Goal: Information Seeking & Learning: Learn about a topic

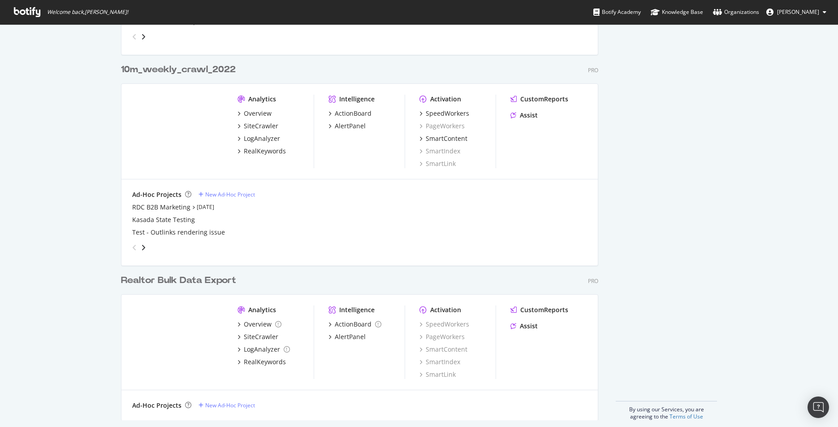
scroll to position [953, 0]
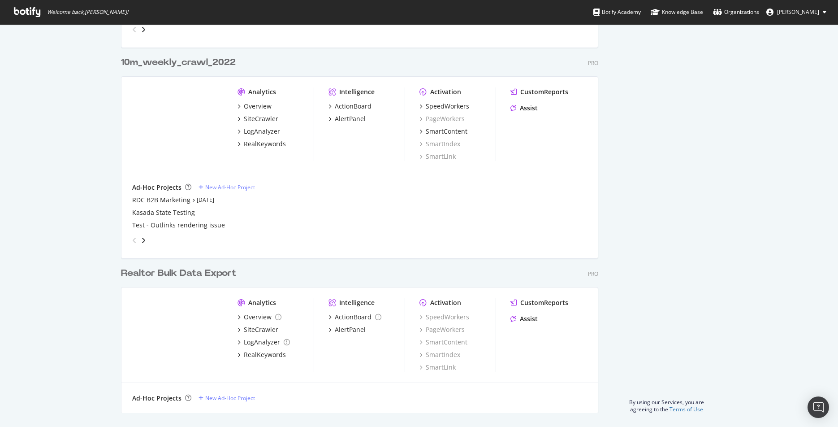
click at [184, 273] on div "Realtor Bulk Data Export" at bounding box center [178, 273] width 115 height 13
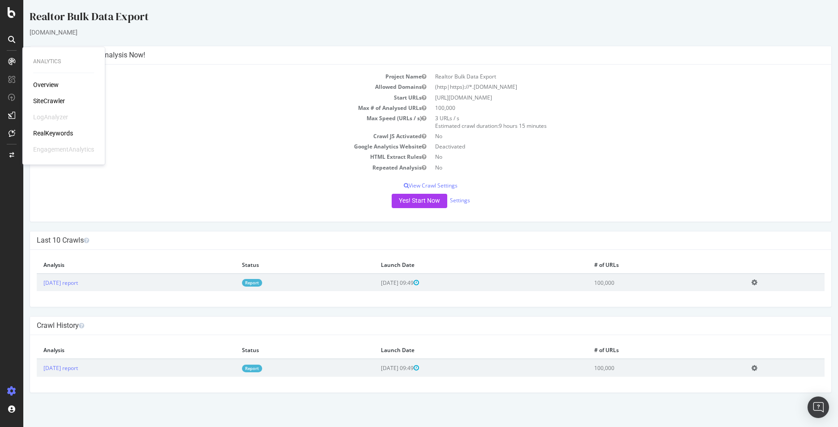
click at [49, 131] on div "RealKeywords" at bounding box center [53, 133] width 40 height 9
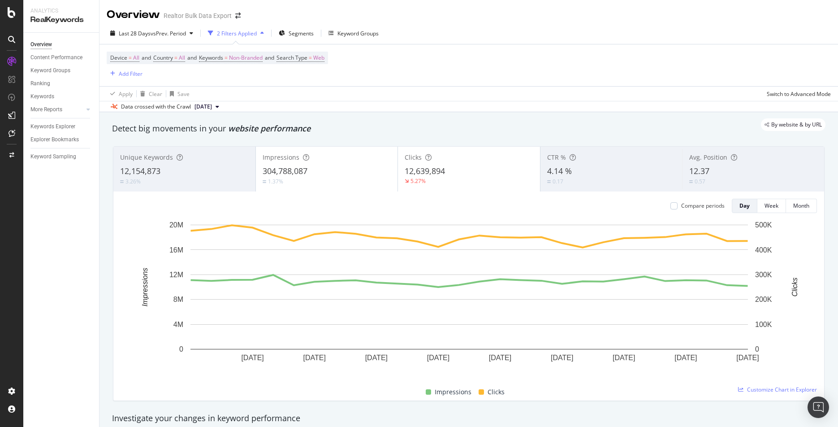
click at [219, 105] on icon at bounding box center [218, 106] width 4 height 5
click at [193, 31] on icon "button" at bounding box center [192, 32] width 4 height 5
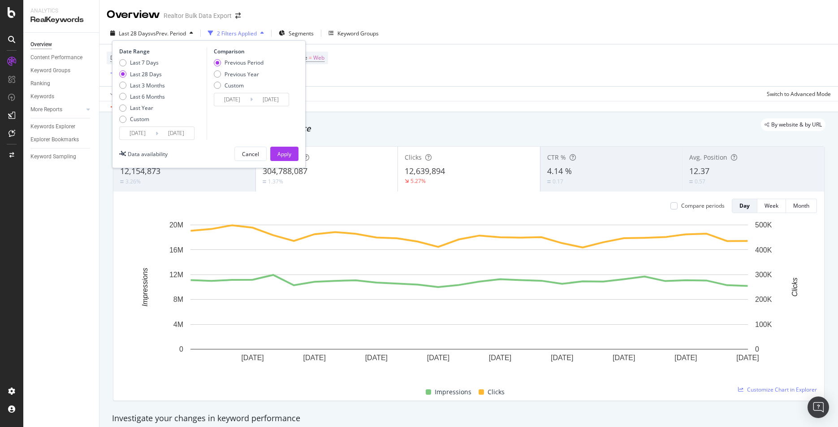
click at [193, 31] on icon "button" at bounding box center [192, 32] width 4 height 5
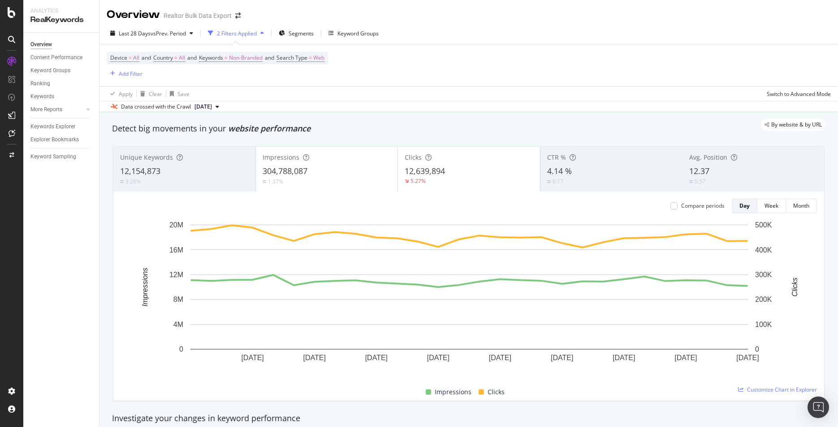
click at [419, 46] on div "Device = All and Country = All and Keywords = Non-Branded and Search Type = Web…" at bounding box center [469, 65] width 724 height 42
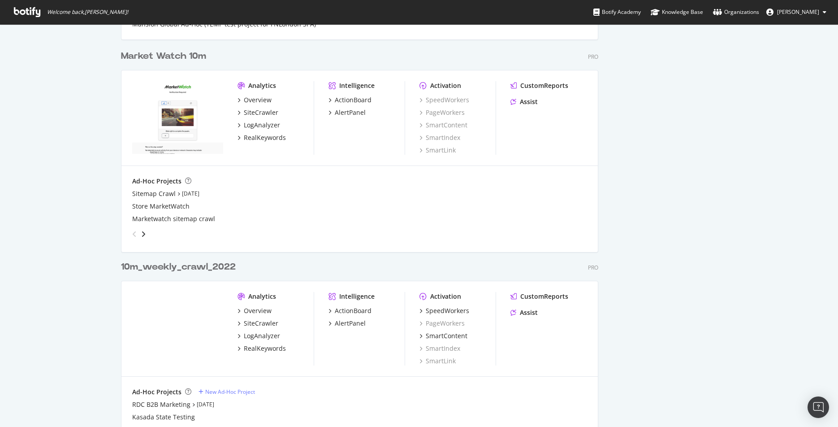
scroll to position [769, 0]
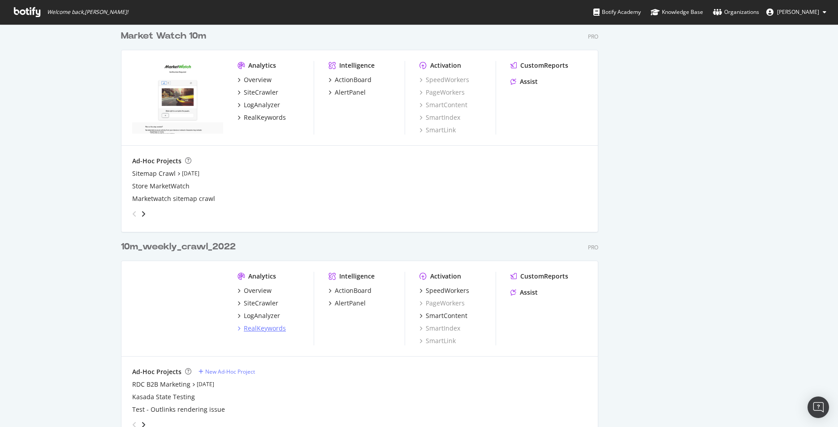
click at [254, 326] on div "RealKeywords" at bounding box center [265, 328] width 42 height 9
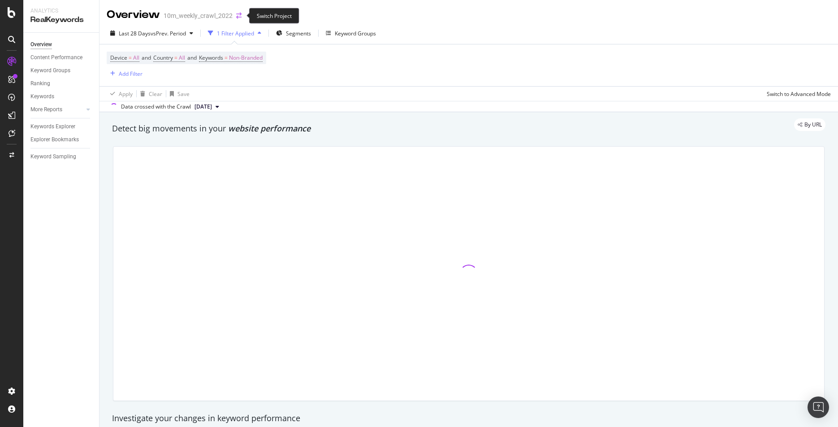
click at [239, 15] on icon "arrow-right-arrow-left" at bounding box center [238, 16] width 5 height 6
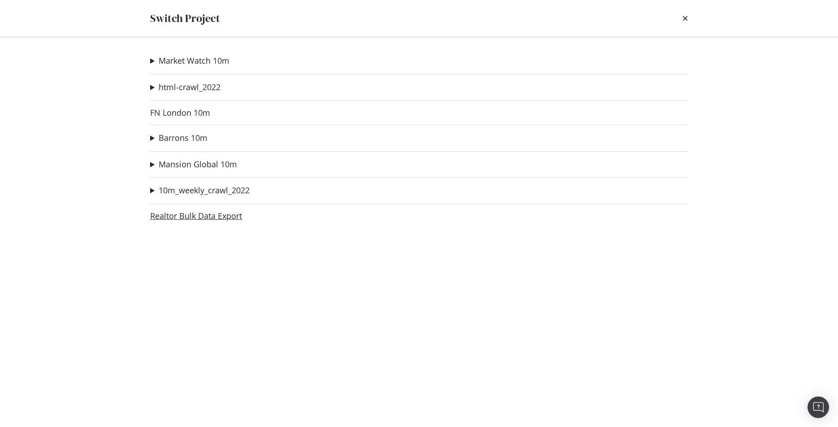
click at [188, 215] on link "Realtor Bulk Data Export" at bounding box center [196, 215] width 92 height 9
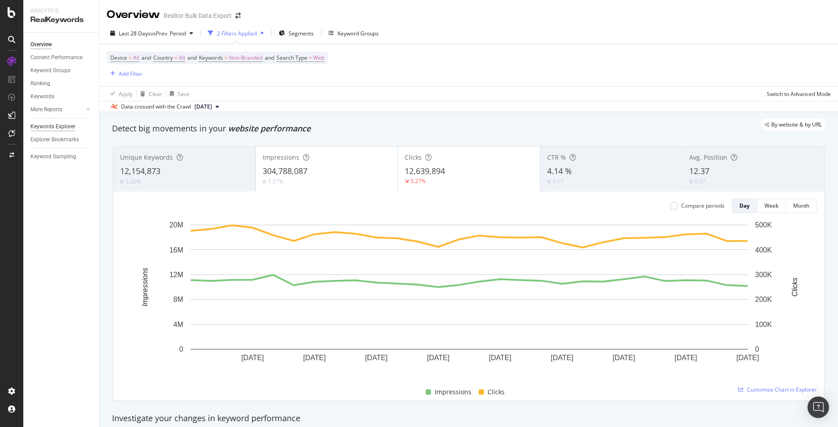
click at [52, 125] on div "Keywords Explorer" at bounding box center [52, 126] width 45 height 9
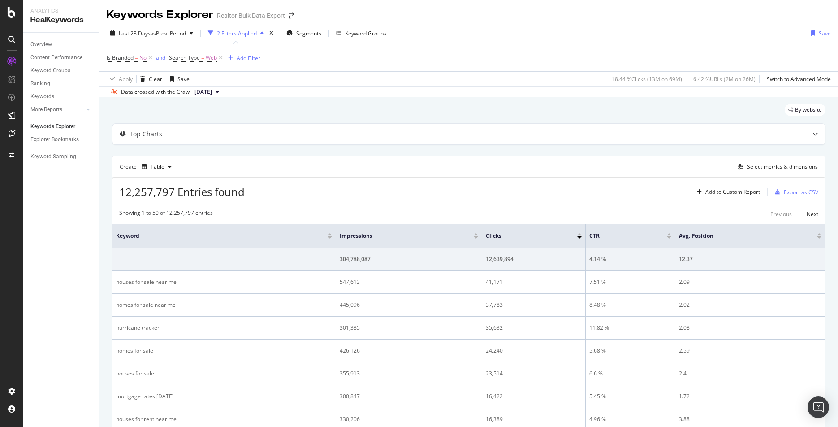
click at [240, 32] on div "2 Filters Applied" at bounding box center [237, 34] width 40 height 8
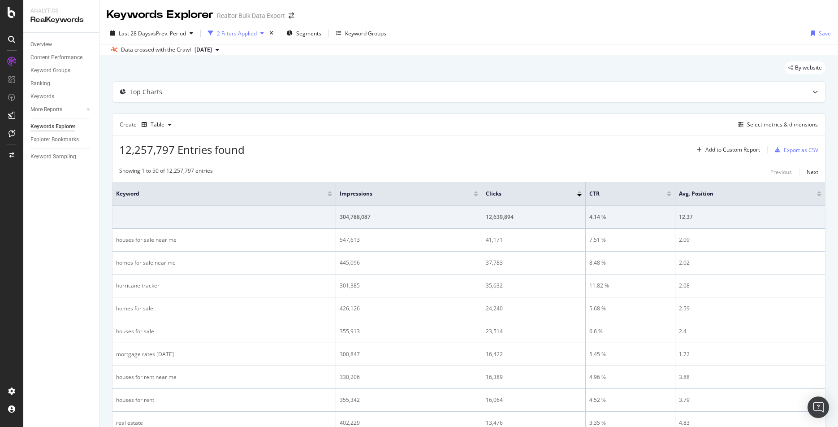
click at [240, 32] on div "2 Filters Applied" at bounding box center [237, 34] width 40 height 8
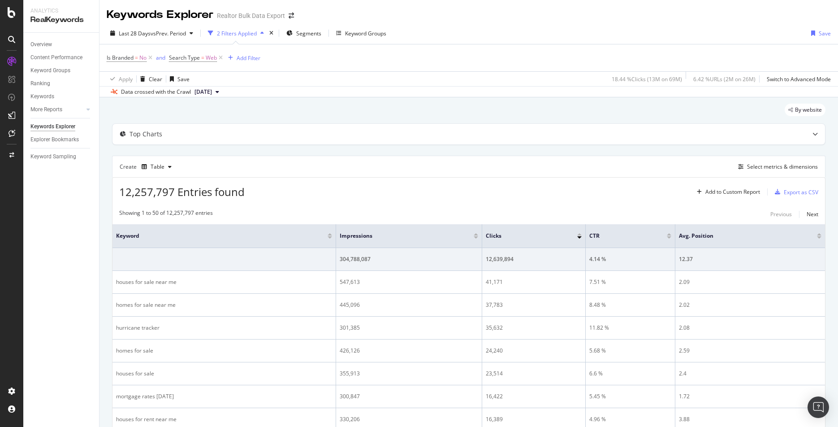
click at [240, 32] on div "2 Filters Applied" at bounding box center [237, 34] width 40 height 8
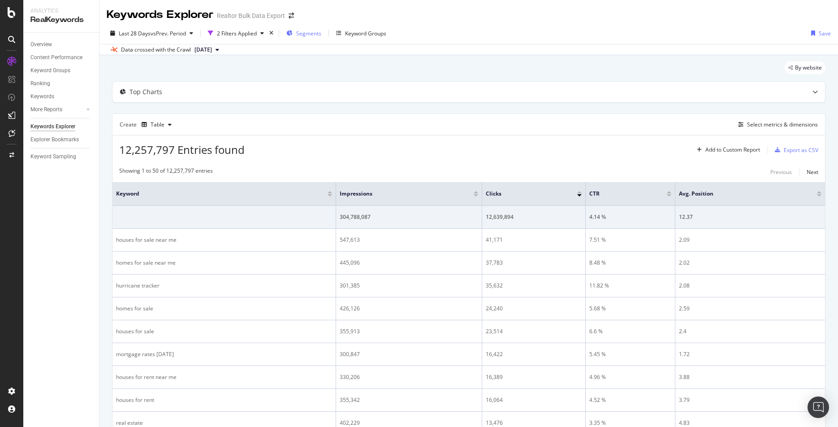
click at [309, 31] on span "Segments" at bounding box center [308, 34] width 25 height 8
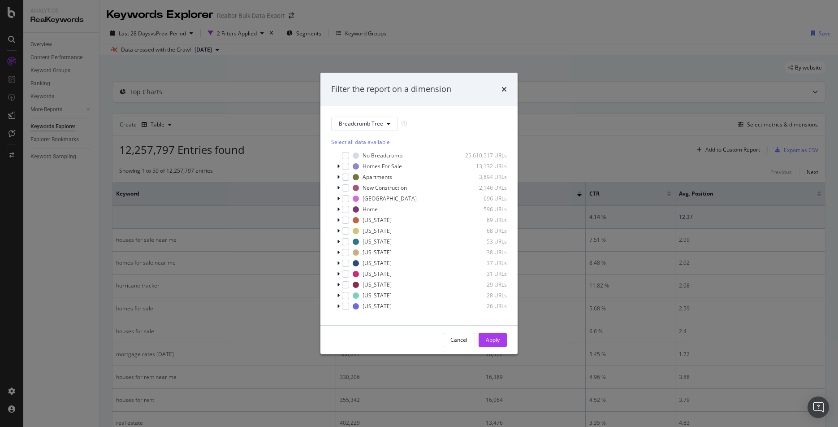
scroll to position [7, 0]
click at [352, 311] on span "Show 15 more" at bounding box center [354, 311] width 33 height 8
click at [457, 340] on div "Cancel" at bounding box center [458, 340] width 17 height 8
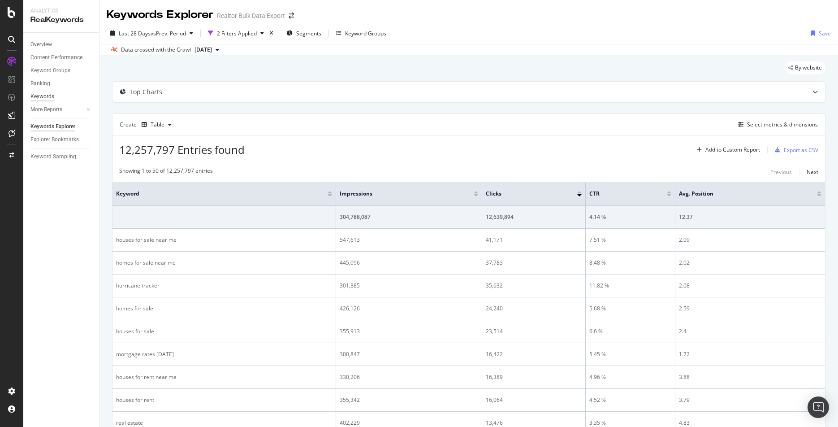
click at [47, 95] on div "Keywords" at bounding box center [42, 96] width 24 height 9
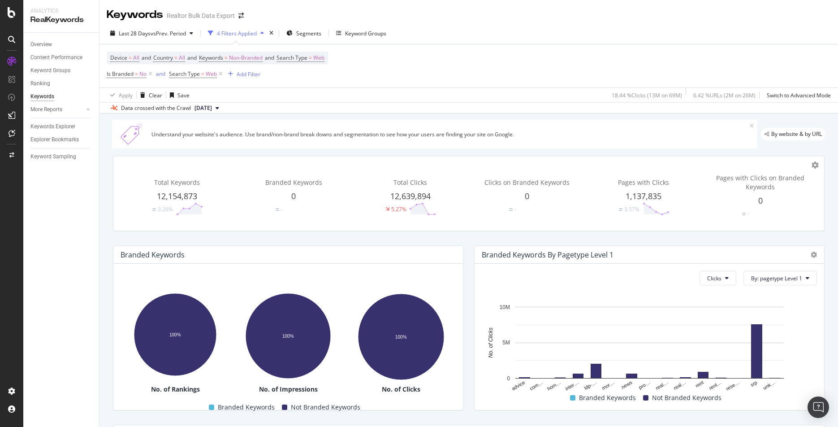
click at [219, 109] on icon at bounding box center [218, 107] width 4 height 5
click at [219, 107] on icon at bounding box center [218, 107] width 4 height 5
drag, startPoint x: 390, startPoint y: 195, endPoint x: 438, endPoint y: 194, distance: 47.5
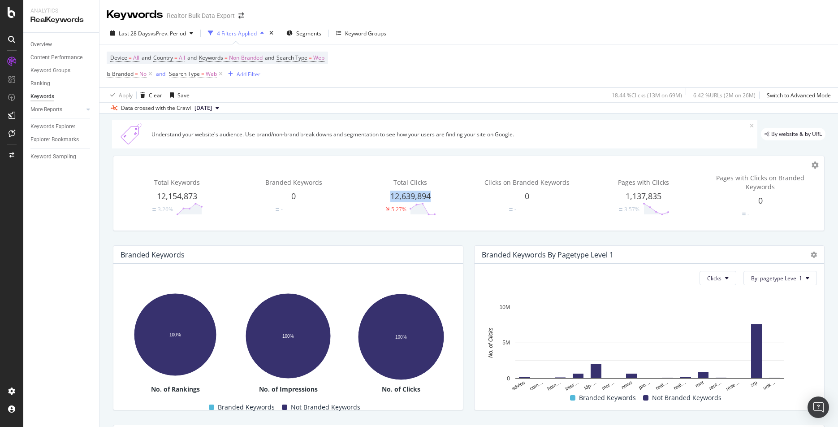
click at [438, 194] on div "12,639,894" at bounding box center [410, 196] width 113 height 12
click at [435, 196] on div "12,639,894" at bounding box center [410, 196] width 113 height 12
click at [36, 44] on div "Overview" at bounding box center [41, 44] width 22 height 9
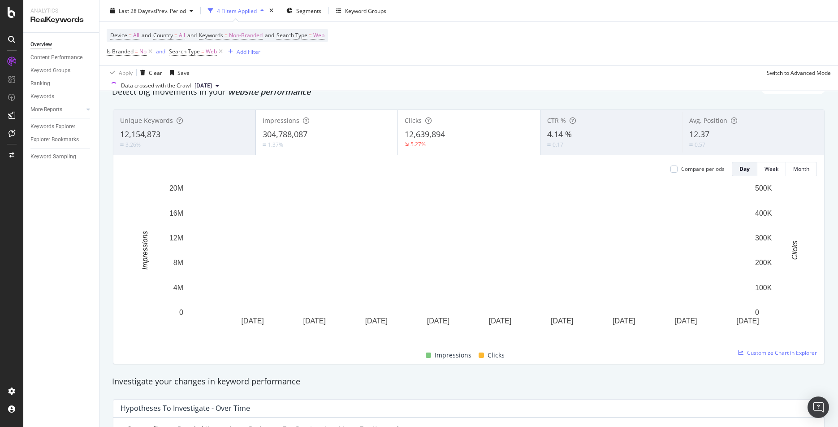
scroll to position [53, 0]
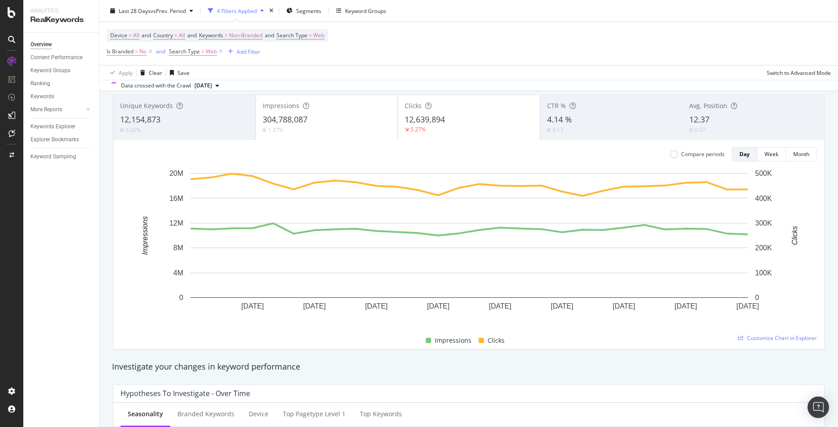
click at [413, 120] on span "12,639,894" at bounding box center [425, 119] width 40 height 11
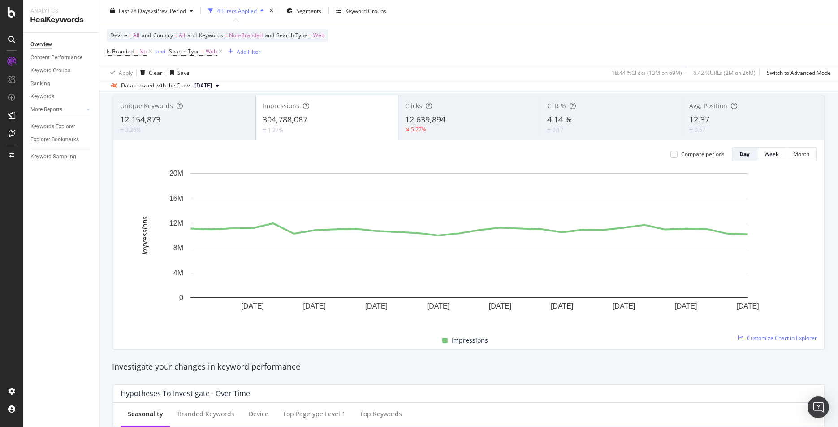
click at [416, 105] on span "Clicks" at bounding box center [413, 105] width 17 height 9
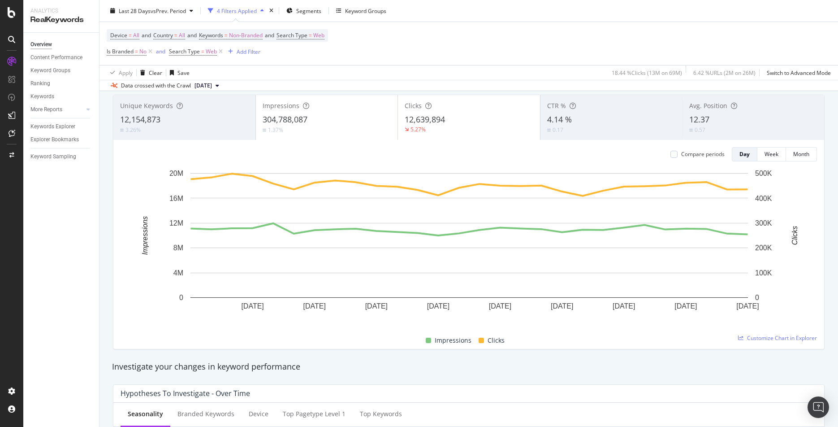
click at [413, 123] on span "12,639,894" at bounding box center [425, 119] width 40 height 11
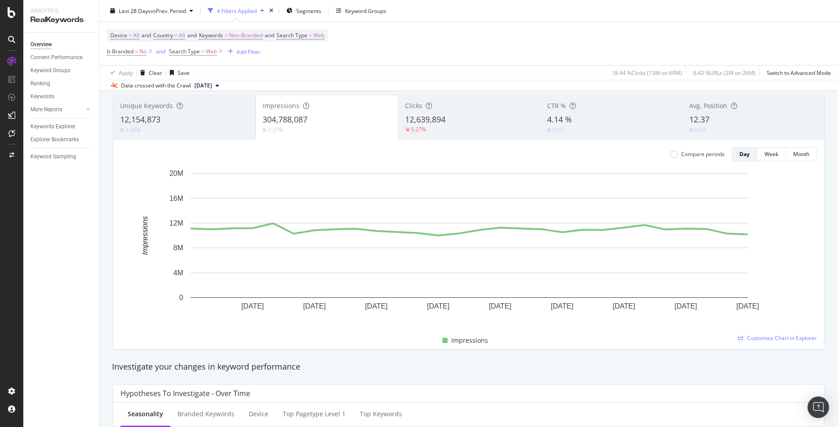
click at [413, 123] on span "12,639,894" at bounding box center [425, 119] width 40 height 11
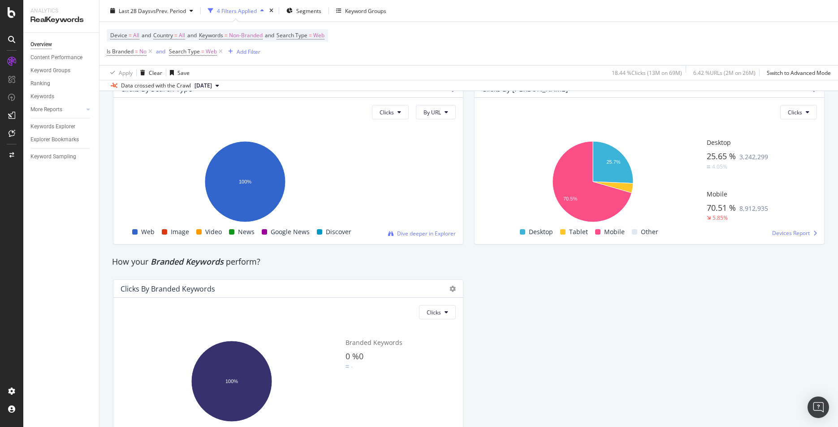
scroll to position [1539, 0]
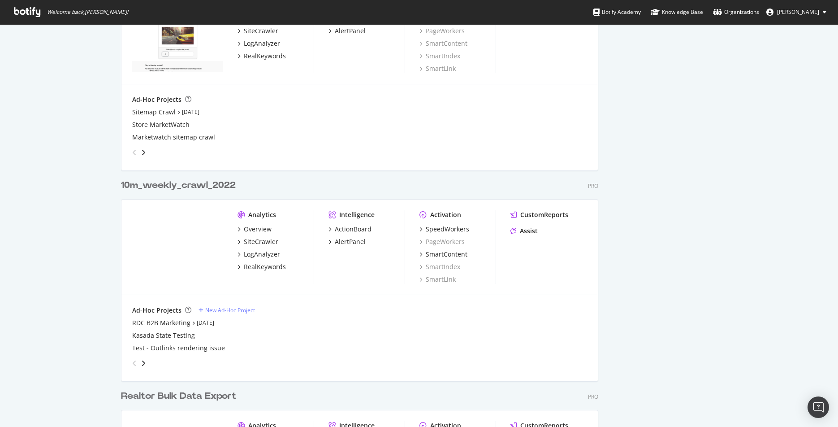
scroll to position [834, 0]
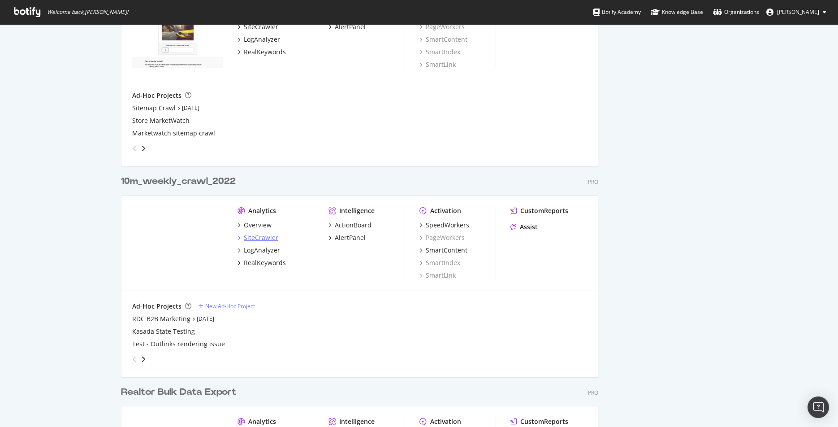
click at [253, 236] on div "SiteCrawler" at bounding box center [261, 237] width 35 height 9
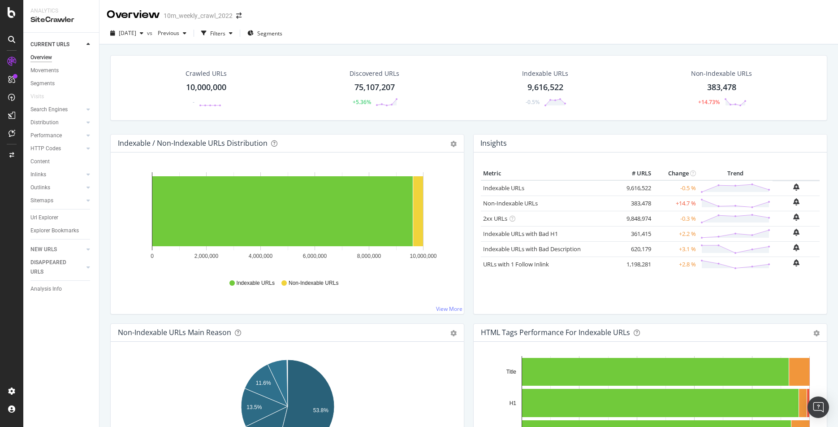
click at [202, 87] on div "10,000,000" at bounding box center [206, 88] width 40 height 12
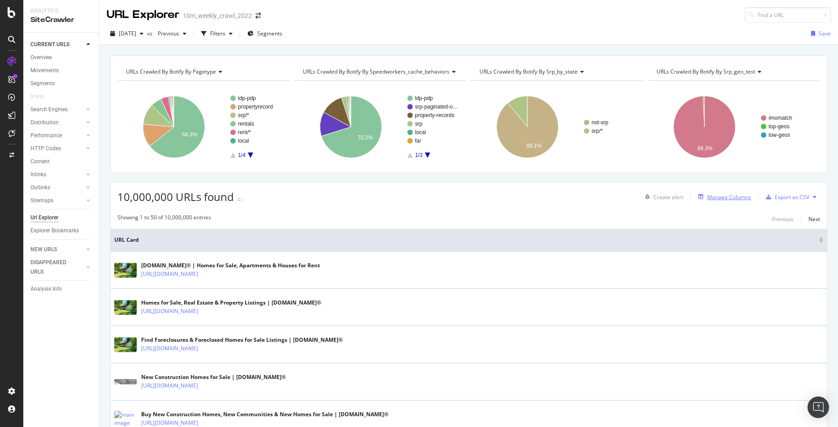
click at [730, 195] on div "Manage Columns" at bounding box center [729, 197] width 44 height 8
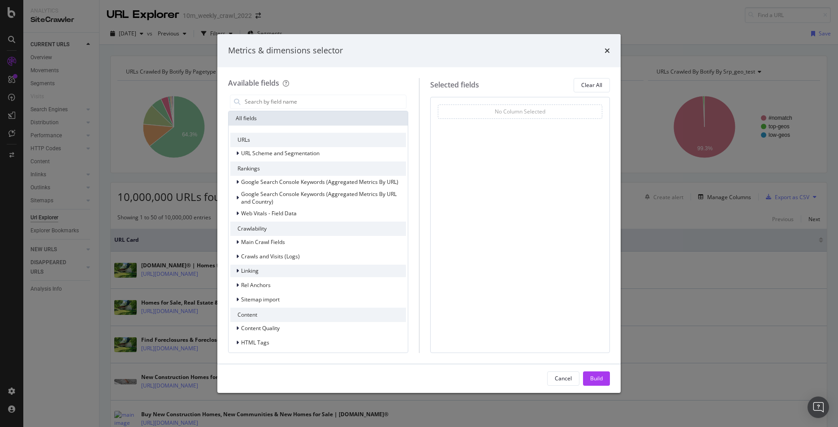
click at [239, 268] on div "modal" at bounding box center [238, 270] width 5 height 9
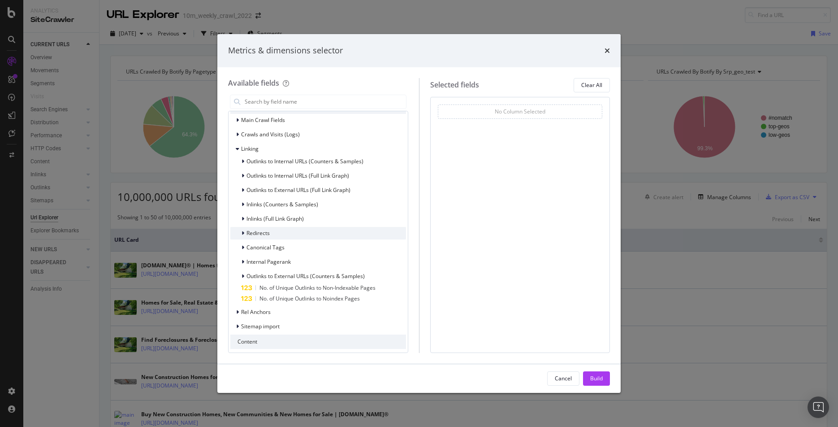
scroll to position [124, 0]
click at [284, 286] on span "No. of Unique Outlinks to Non-Indexable Pages" at bounding box center [317, 285] width 116 height 8
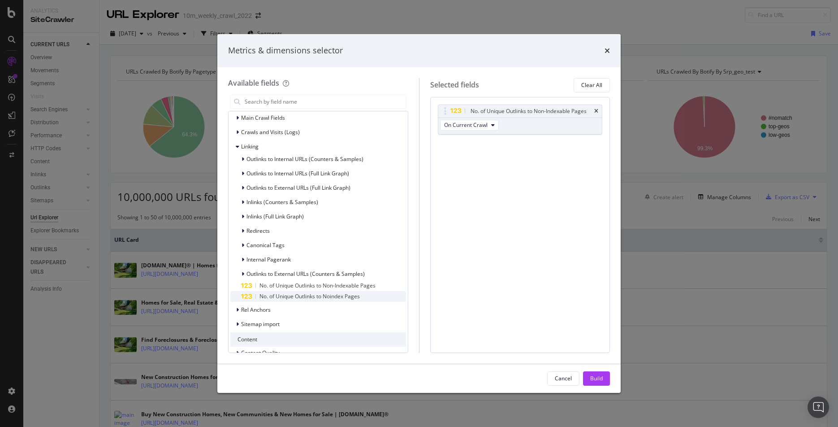
click at [283, 295] on span "No. of Unique Outlinks to Noindex Pages" at bounding box center [309, 296] width 100 height 8
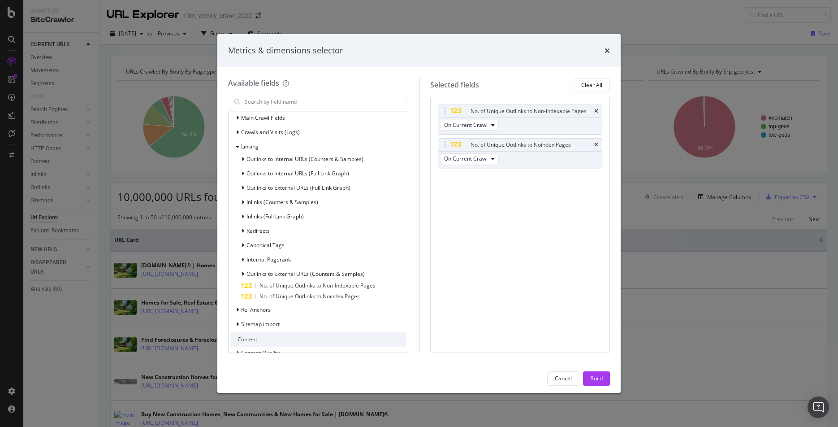
scroll to position [126, 0]
click at [243, 156] on icon "modal" at bounding box center [243, 156] width 3 height 5
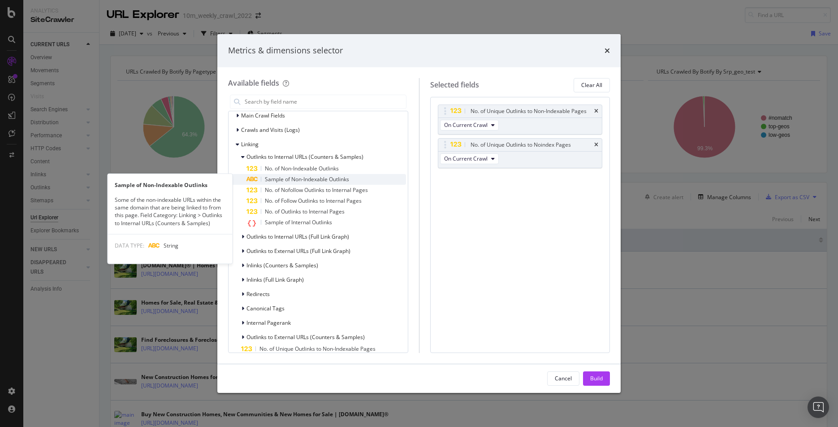
click at [289, 181] on span "Sample of Non-Indexable Outlinks" at bounding box center [307, 179] width 84 height 8
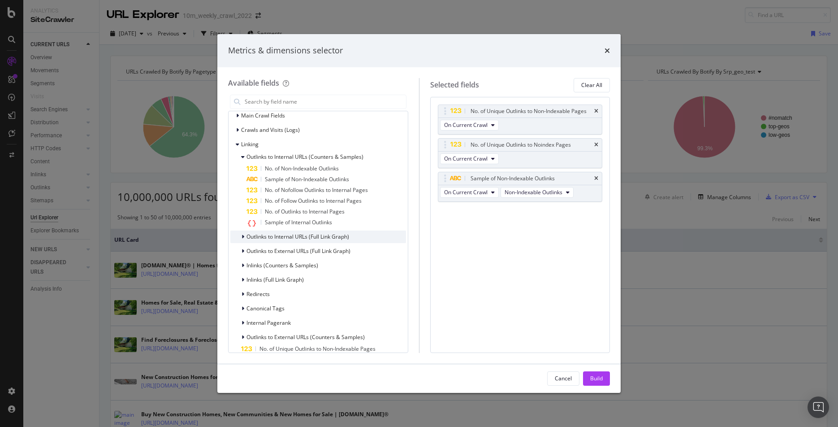
click at [242, 238] on icon "modal" at bounding box center [243, 236] width 3 height 5
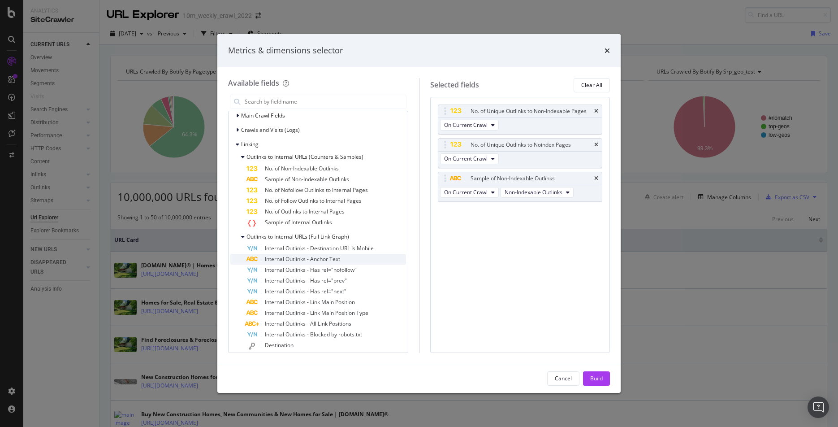
click at [302, 259] on span "Internal Outlinks - Anchor Text" at bounding box center [302, 259] width 75 height 8
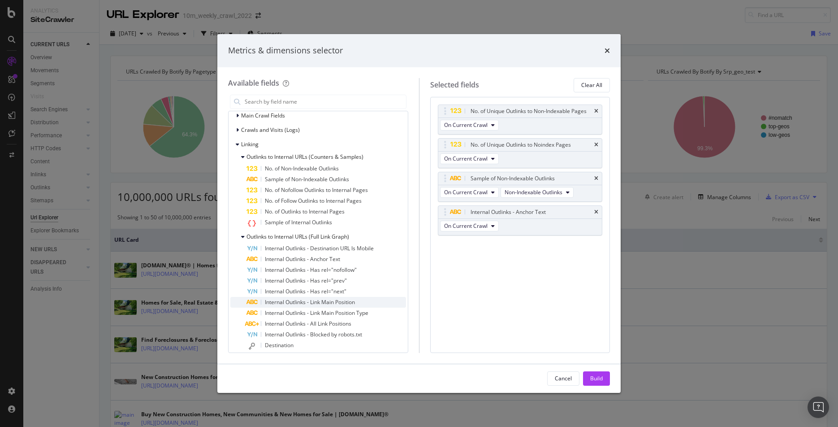
click at [292, 302] on span "Internal Outlinks - Link Main Position" at bounding box center [310, 302] width 90 height 8
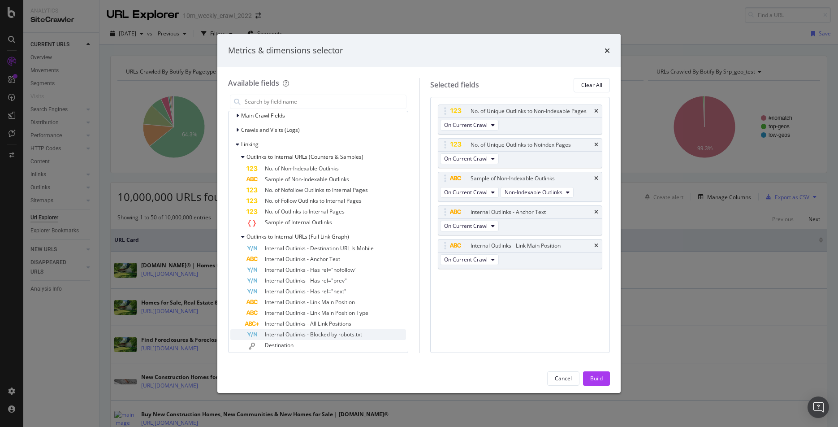
click at [321, 334] on span "Internal Outlinks - Blocked by robots.txt" at bounding box center [313, 334] width 97 height 8
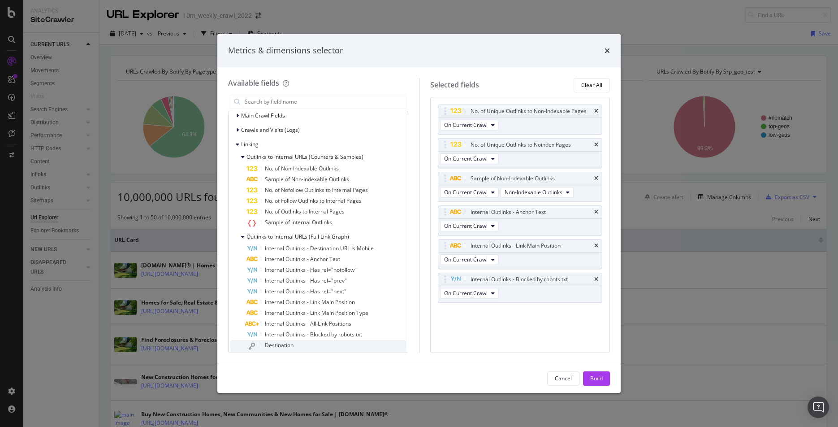
click at [277, 347] on span "Destination" at bounding box center [279, 345] width 29 height 8
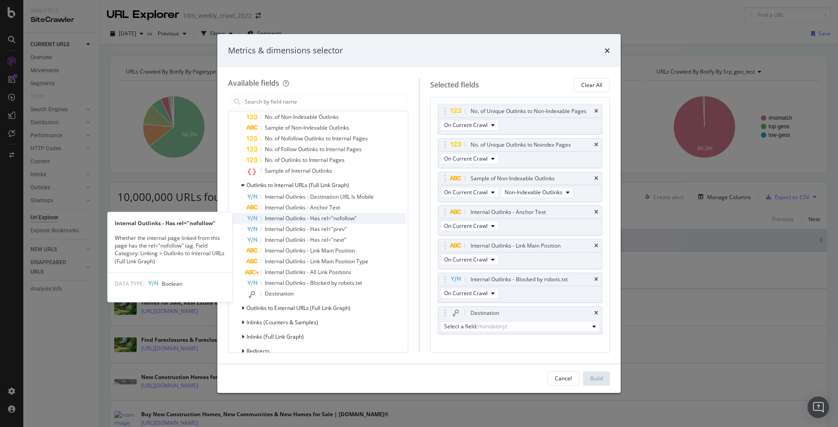
scroll to position [178, 0]
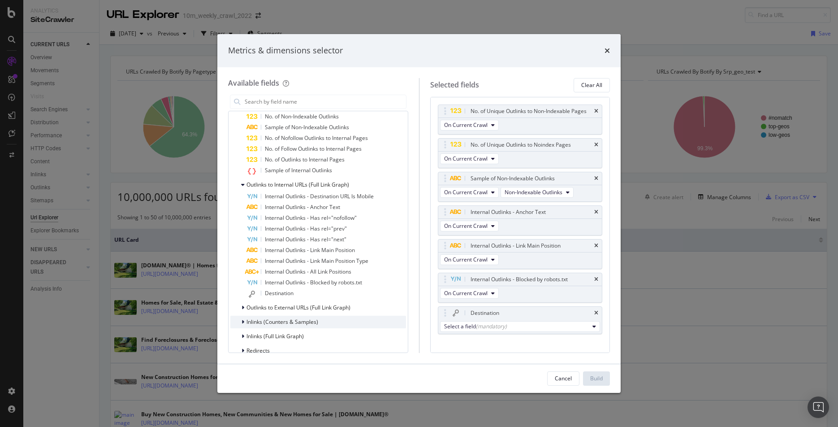
click at [243, 320] on icon "modal" at bounding box center [243, 321] width 3 height 5
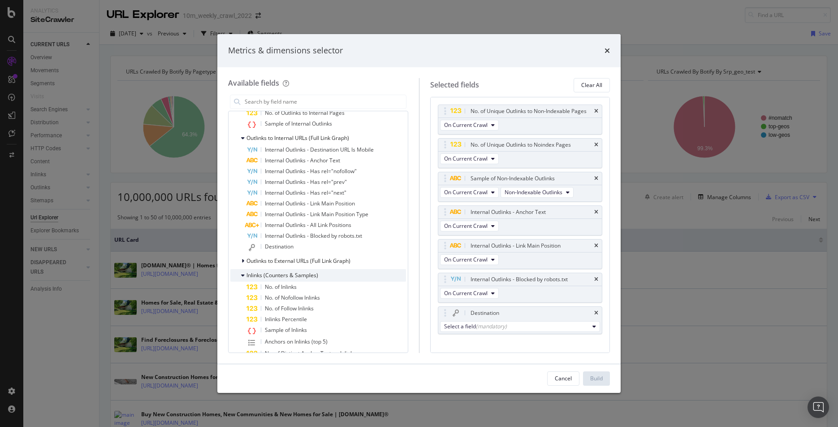
scroll to position [227, 0]
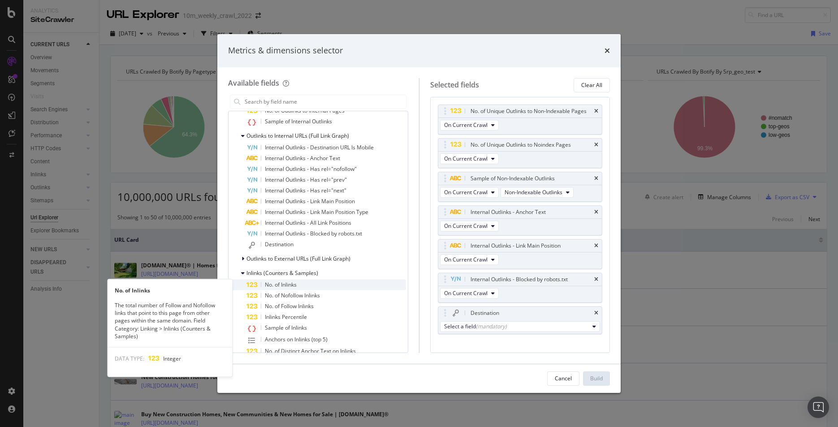
click at [298, 286] on div "No. of Inlinks" at bounding box center [326, 284] width 160 height 11
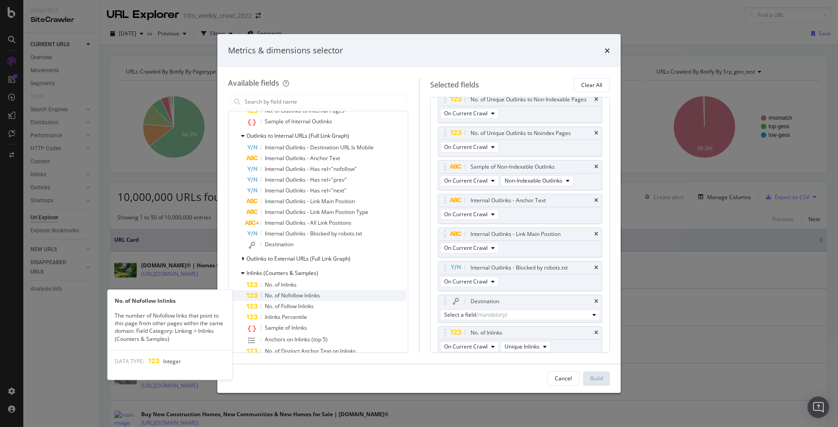
click at [296, 295] on span "No. of Nofollow Inlinks" at bounding box center [292, 295] width 55 height 8
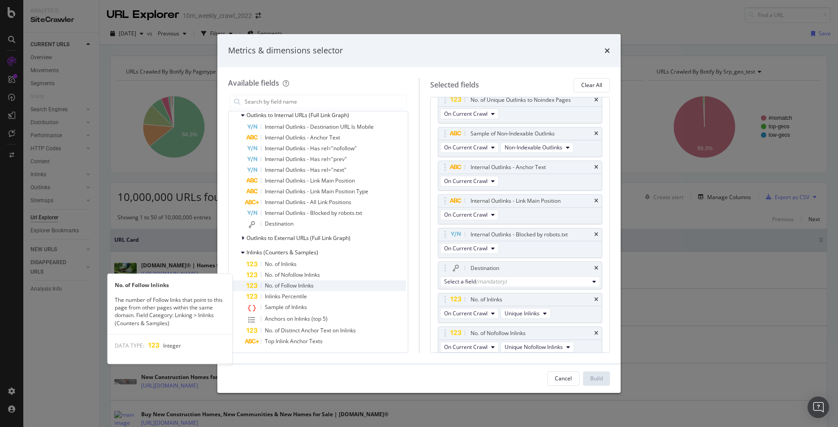
scroll to position [255, 0]
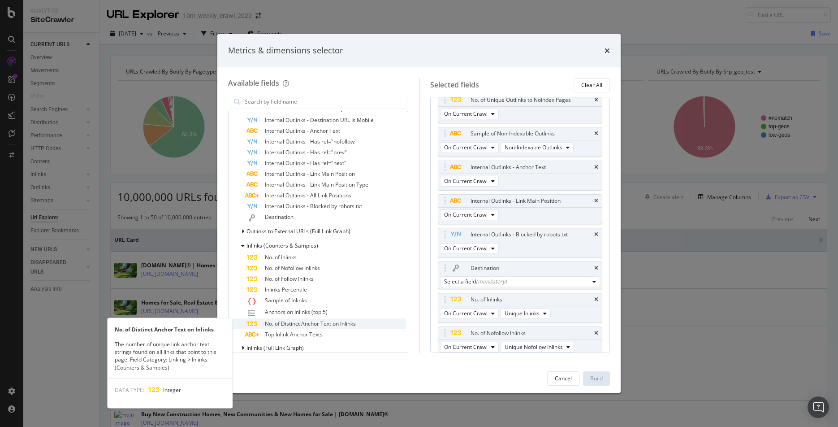
click at [315, 323] on span "No. of Distinct Anchor Text on Inlinks" at bounding box center [310, 323] width 91 height 8
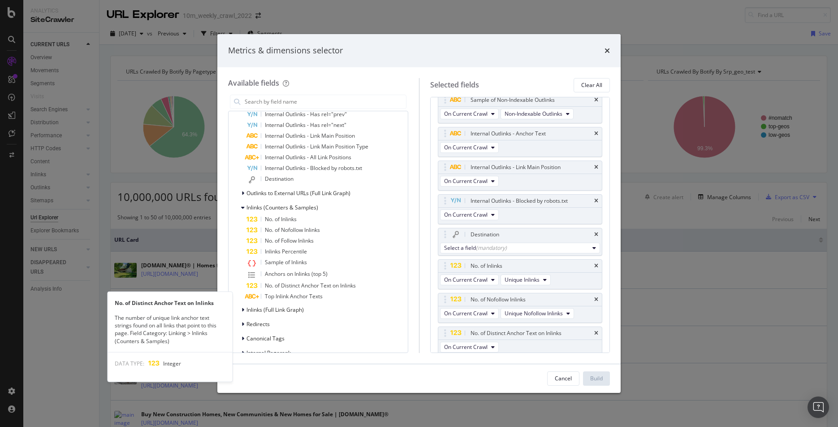
scroll to position [295, 0]
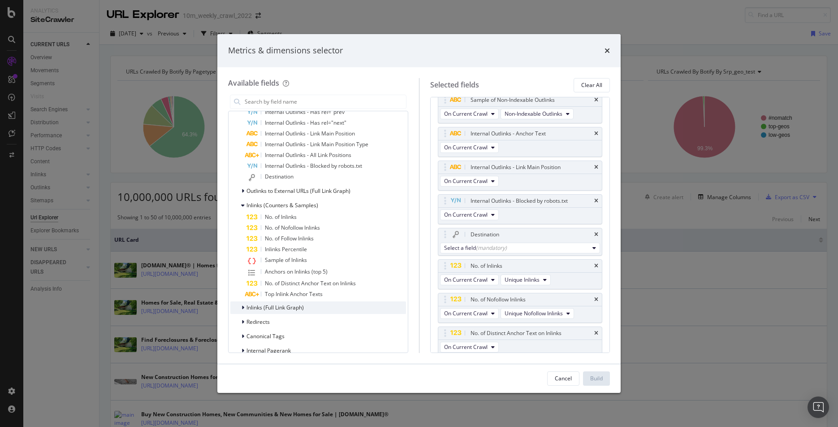
click at [243, 308] on icon "modal" at bounding box center [243, 307] width 3 height 5
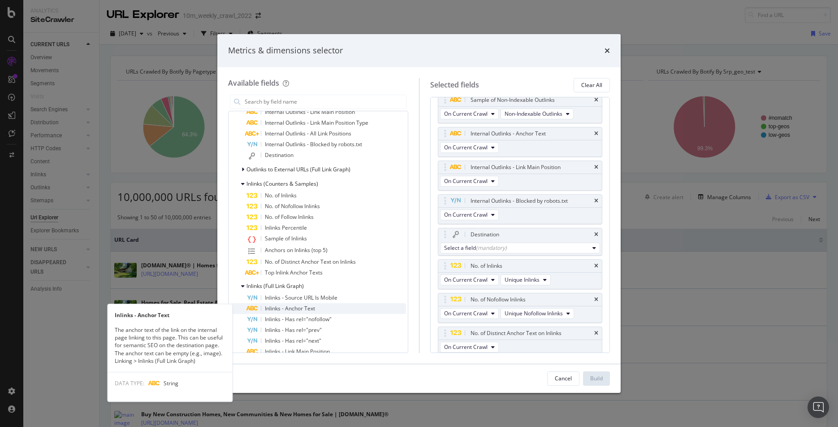
scroll to position [320, 0]
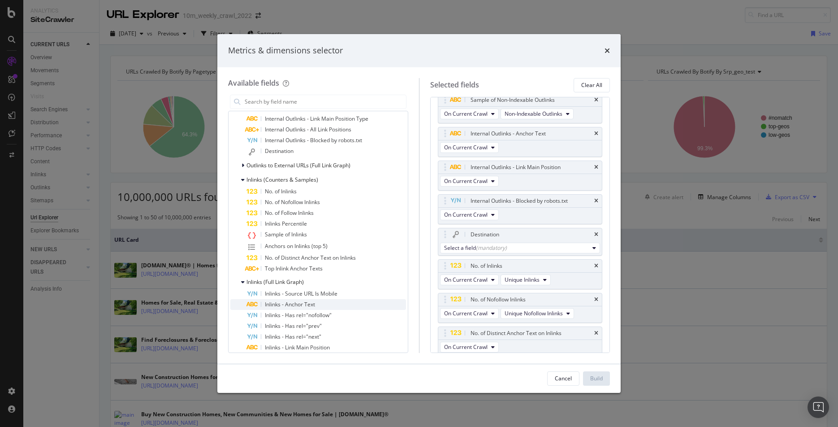
click at [313, 305] on span "Inlinks - Anchor Text" at bounding box center [290, 304] width 50 height 8
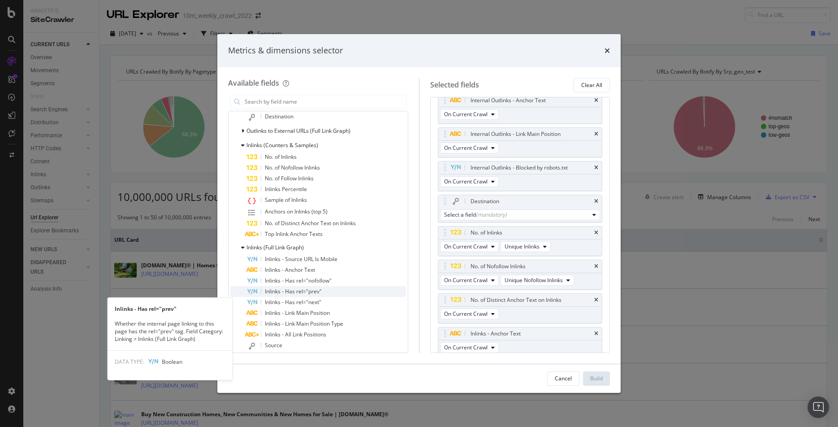
scroll to position [358, 0]
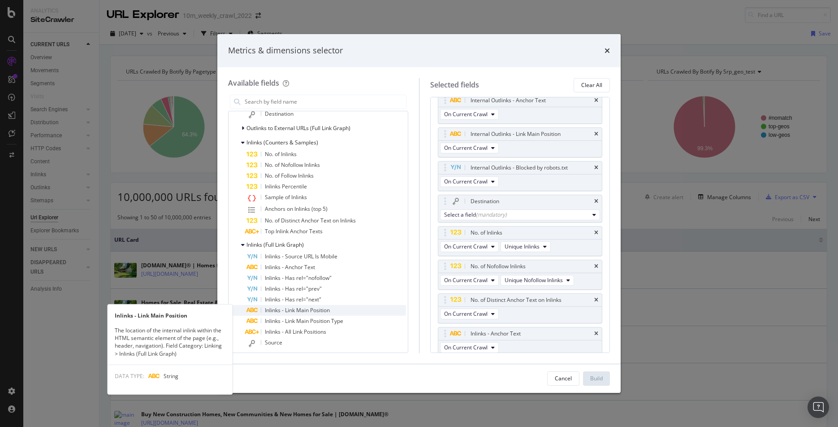
click at [310, 308] on span "Inlinks - Link Main Position" at bounding box center [297, 310] width 65 height 8
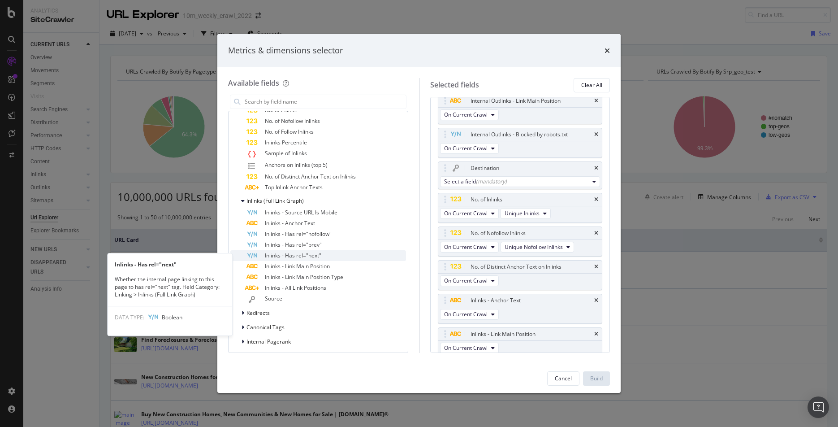
scroll to position [402, 0]
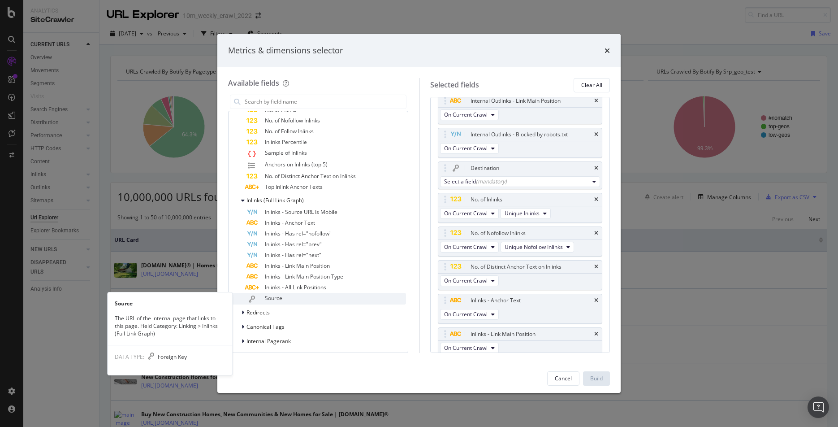
click at [279, 298] on span "Source" at bounding box center [273, 298] width 17 height 8
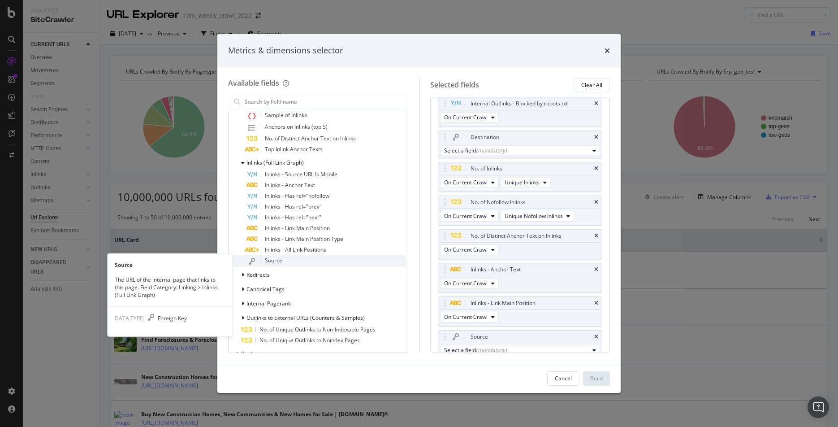
scroll to position [448, 0]
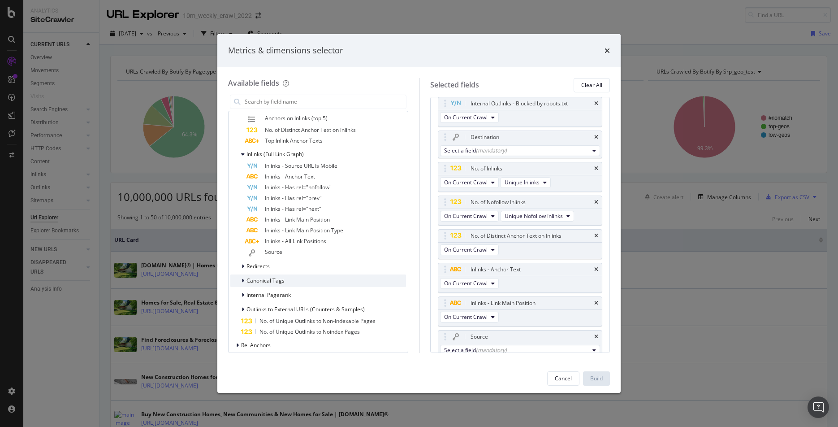
click at [242, 281] on icon "modal" at bounding box center [243, 280] width 3 height 5
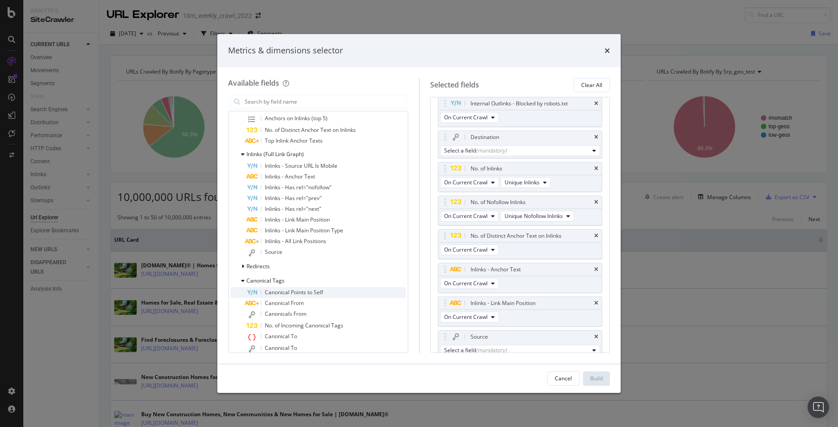
click at [281, 292] on span "Canonical Points to Self" at bounding box center [294, 292] width 58 height 8
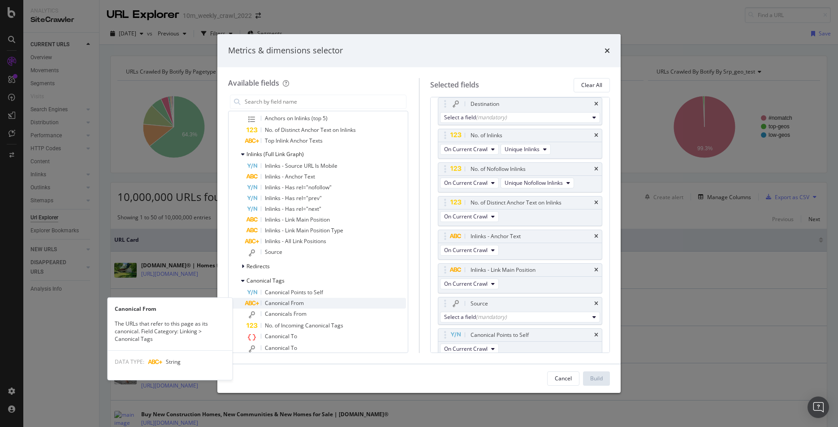
click at [278, 305] on span "Canonical From" at bounding box center [284, 303] width 39 height 8
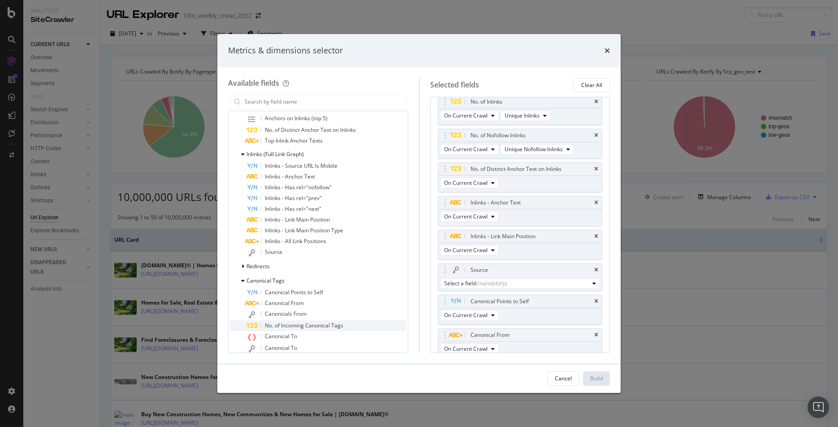
click at [272, 327] on span "No. of Incoming Canonical Tags" at bounding box center [304, 325] width 78 height 8
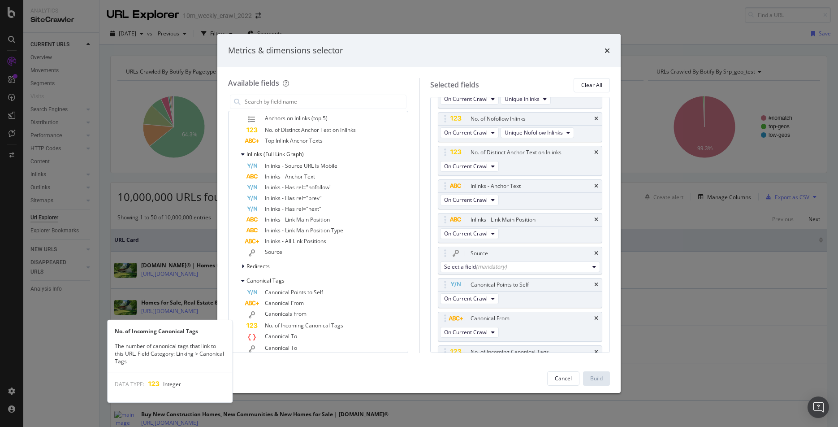
scroll to position [276, 0]
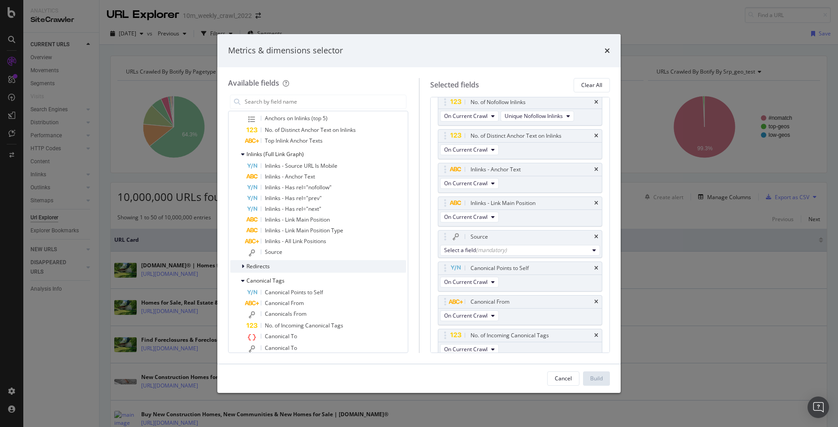
click at [242, 265] on icon "modal" at bounding box center [243, 265] width 3 height 5
click at [273, 278] on span "Redirects to URL" at bounding box center [285, 278] width 41 height 8
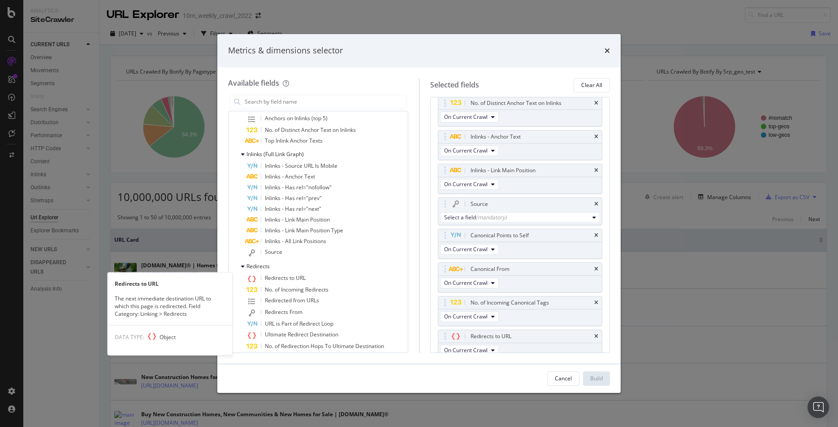
scroll to position [309, 0]
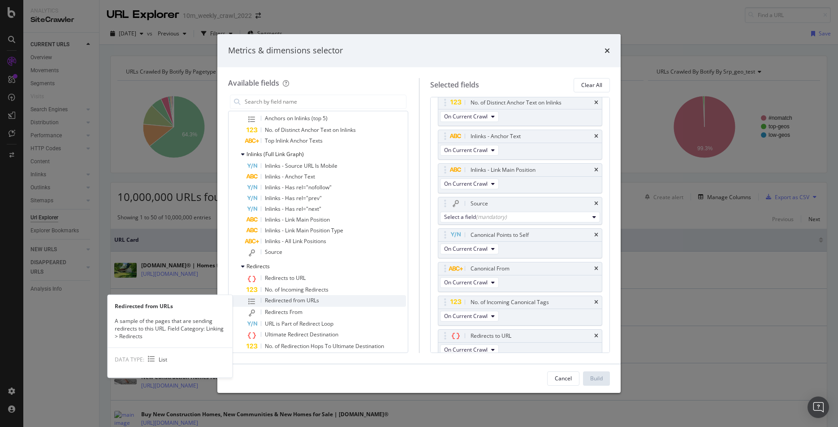
click at [279, 302] on span "Redirected from URLs" at bounding box center [292, 300] width 54 height 8
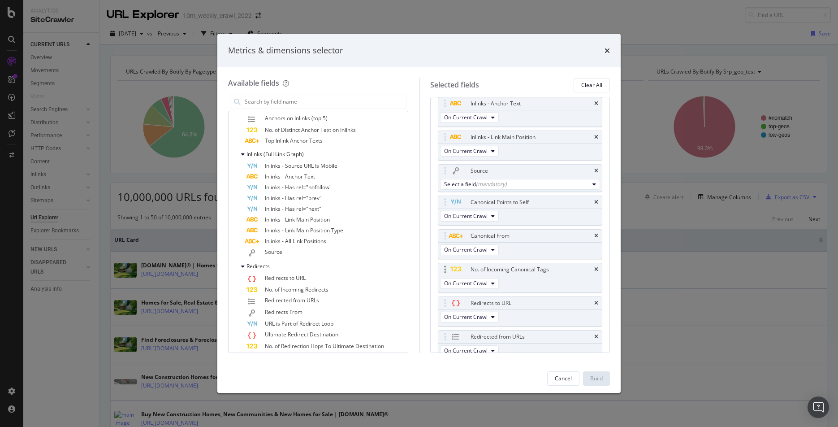
scroll to position [372, 0]
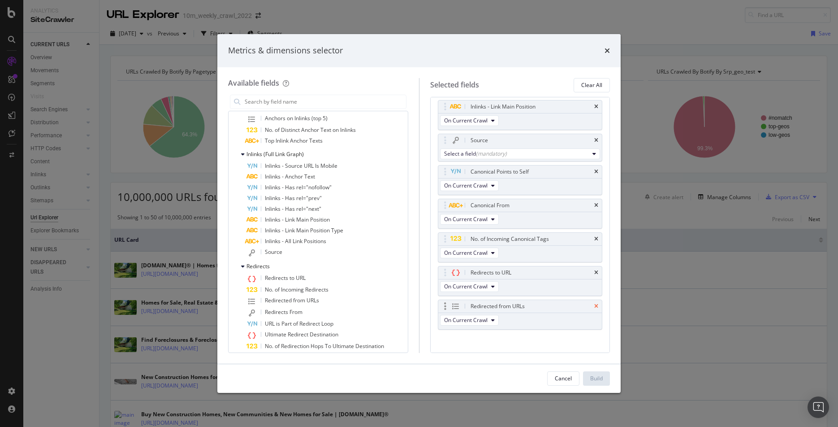
click at [596, 303] on icon "times" at bounding box center [596, 305] width 4 height 5
click at [596, 302] on icon "times" at bounding box center [596, 304] width 4 height 5
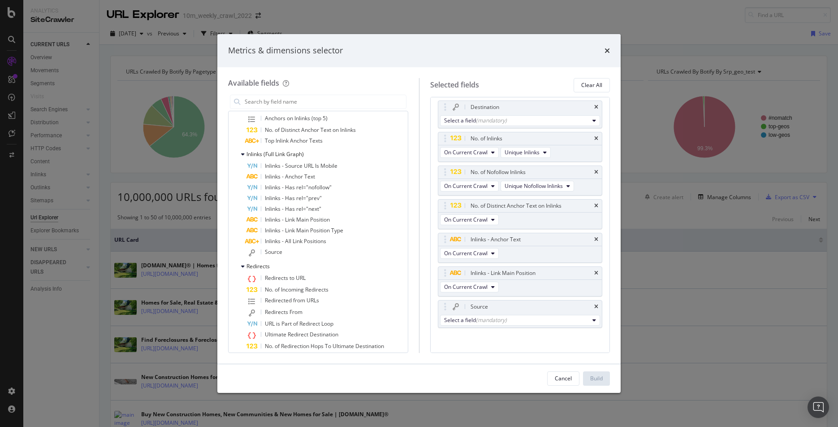
click at [596, 304] on icon "times" at bounding box center [596, 306] width 4 height 5
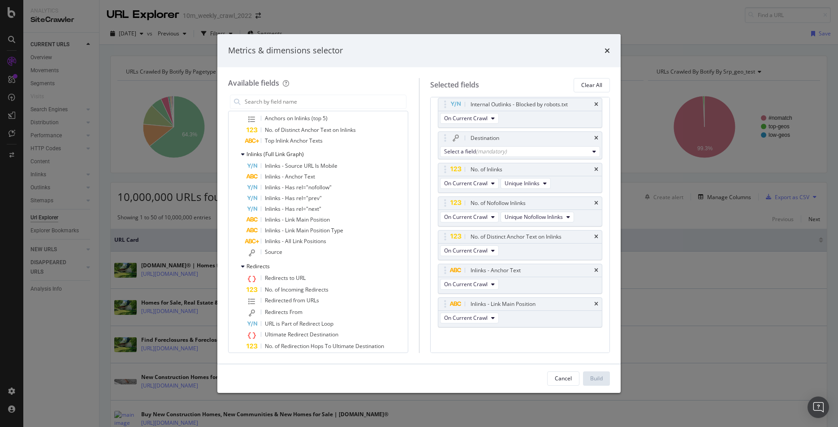
click at [596, 301] on icon "times" at bounding box center [596, 303] width 4 height 5
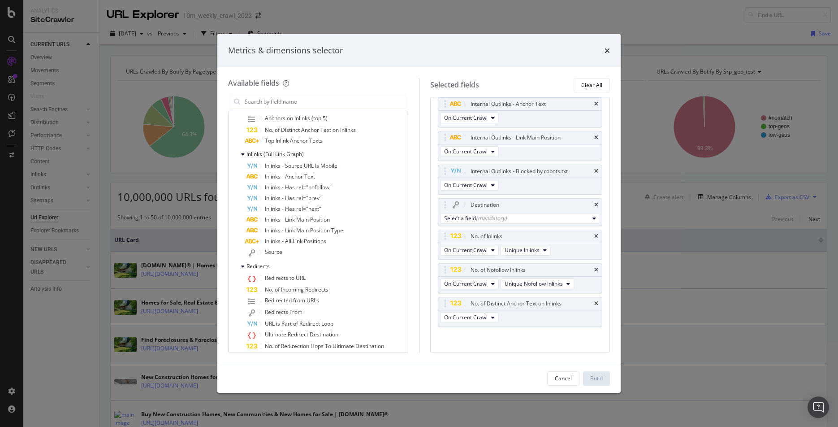
click at [596, 301] on icon "times" at bounding box center [596, 303] width 4 height 5
click at [596, 301] on icon "times" at bounding box center [596, 302] width 4 height 5
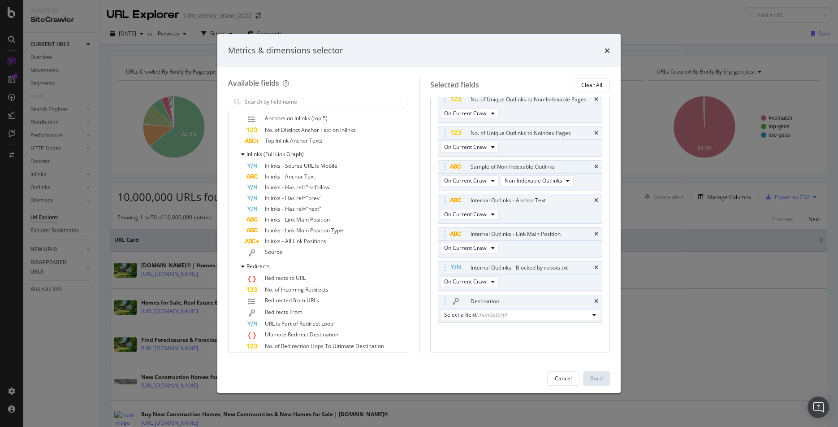
scroll to position [8, 0]
click at [596, 302] on icon "times" at bounding box center [596, 304] width 4 height 5
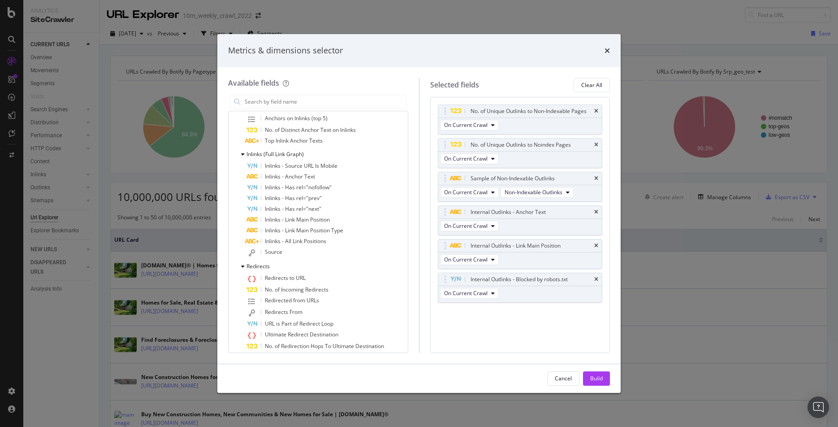
scroll to position [0, 0]
click at [596, 301] on div "No. of Unique Outlinks to Non-Indexable Pages On Current Crawl No. of Unique Ou…" at bounding box center [520, 212] width 165 height 217
click at [598, 381] on div "Build" at bounding box center [596, 378] width 13 height 8
